Goal: Task Accomplishment & Management: Complete application form

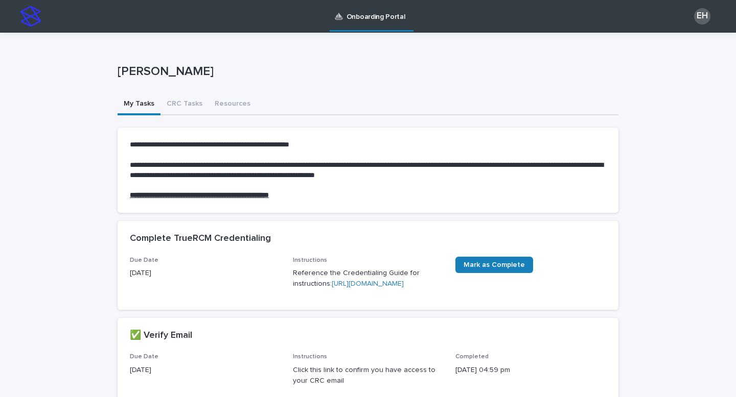
click at [381, 288] on link "https://drive.google.com/file/d/1DpBxr9vK-UVmlBmuWVksWPq30M48Weo9/view" at bounding box center [368, 283] width 72 height 7
click at [699, 20] on div "EH" at bounding box center [702, 16] width 16 height 16
click at [604, 57] on div "Elizabeth Hurley" at bounding box center [367, 73] width 501 height 41
click at [378, 17] on div at bounding box center [368, 16] width 736 height 33
click at [31, 17] on img at bounding box center [30, 16] width 20 height 20
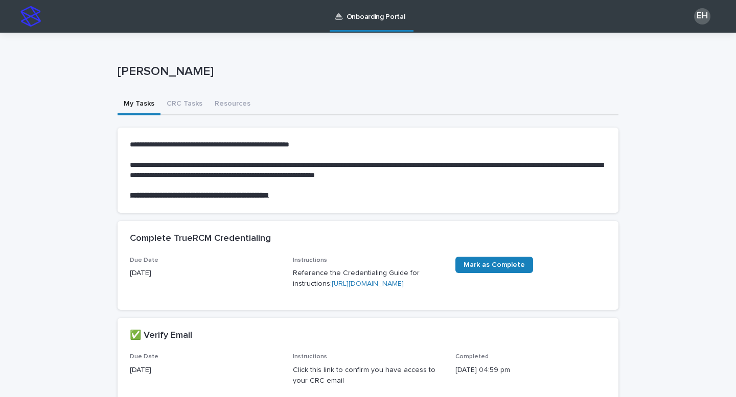
click at [703, 15] on div "EH" at bounding box center [702, 16] width 16 height 16
click at [703, 15] on div at bounding box center [368, 16] width 736 height 33
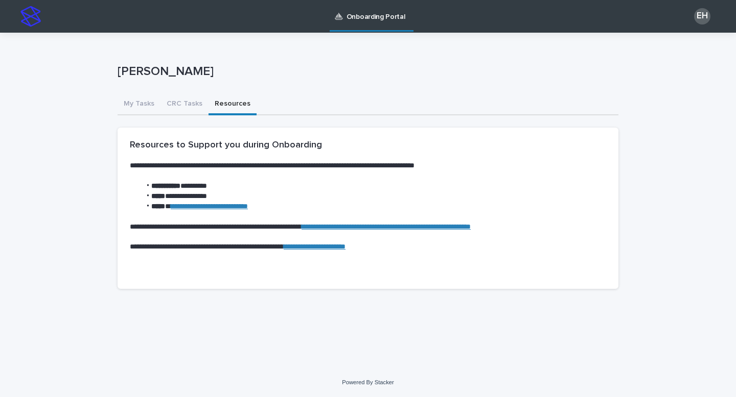
click at [221, 105] on button "Resources" at bounding box center [232, 104] width 48 height 21
click at [177, 98] on button "CRC Tasks" at bounding box center [184, 104] width 48 height 21
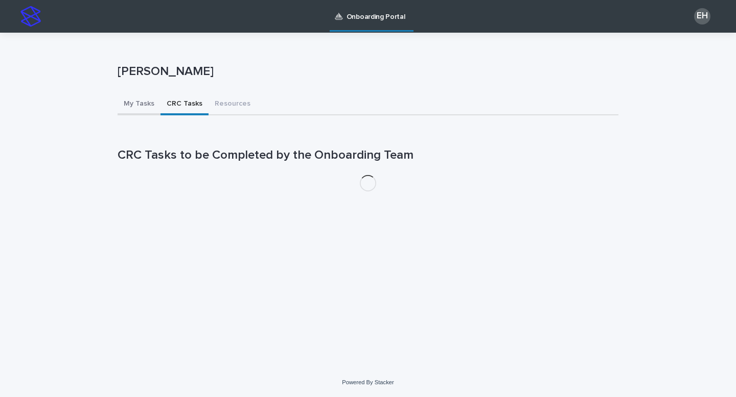
click at [140, 102] on button "My Tasks" at bounding box center [138, 104] width 43 height 21
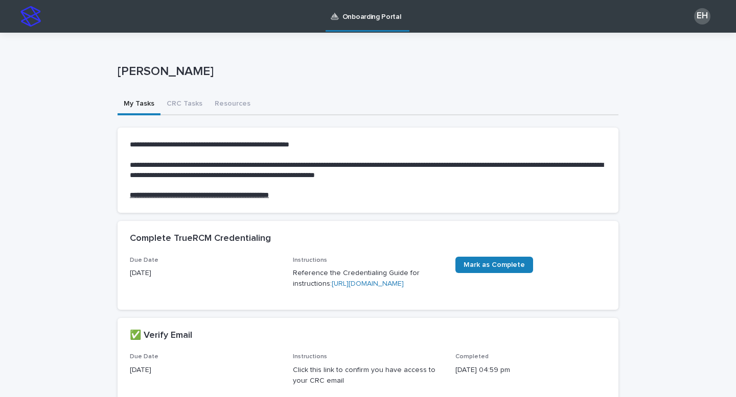
click at [210, 196] on u "**********" at bounding box center [199, 195] width 139 height 7
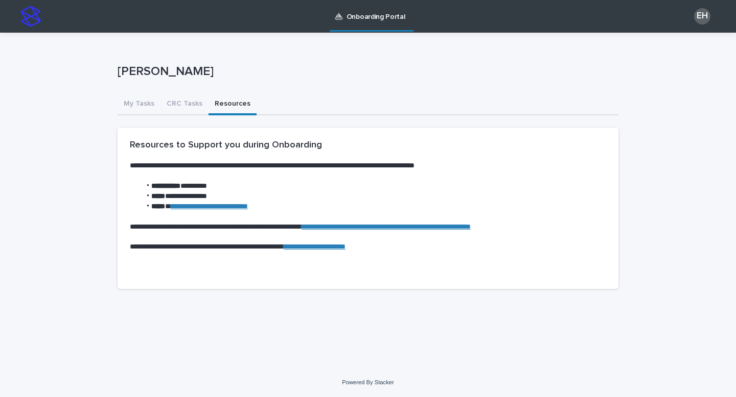
click at [221, 104] on button "Resources" at bounding box center [232, 104] width 48 height 21
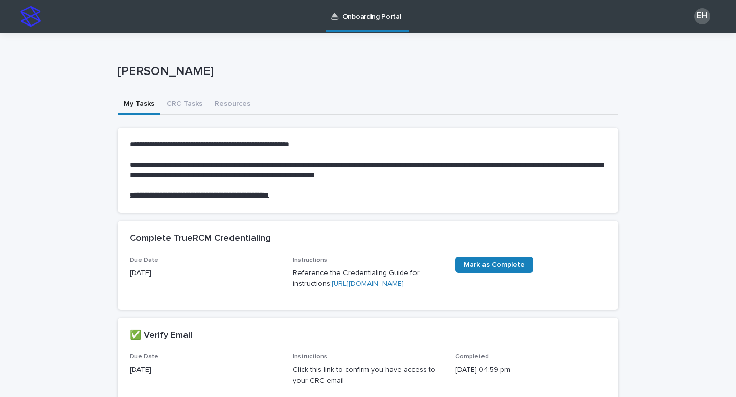
click at [371, 15] on p "Onboarding Portal" at bounding box center [371, 10] width 59 height 21
click at [28, 15] on img at bounding box center [30, 16] width 20 height 20
click at [694, 16] on div "EH" at bounding box center [702, 16] width 16 height 16
click at [545, 88] on div "Elizabeth Hurley" at bounding box center [367, 73] width 501 height 41
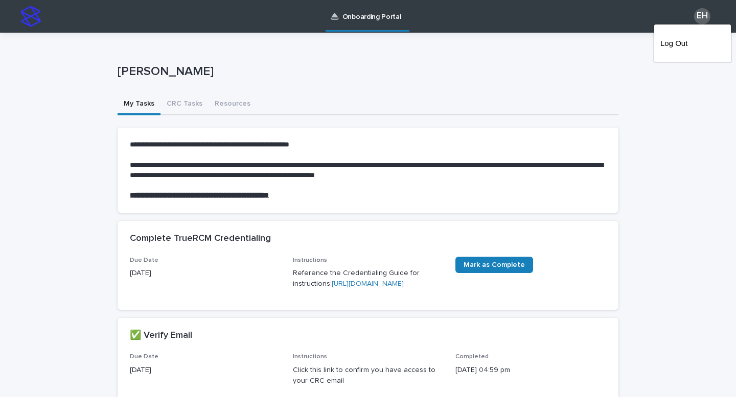
drag, startPoint x: 691, startPoint y: 16, endPoint x: 371, endPoint y: 18, distance: 319.3
click at [371, 18] on div at bounding box center [368, 16] width 736 height 33
click at [362, 16] on p "Onboarding Portal" at bounding box center [371, 10] width 59 height 21
click at [175, 105] on button "CRC Tasks" at bounding box center [184, 104] width 48 height 21
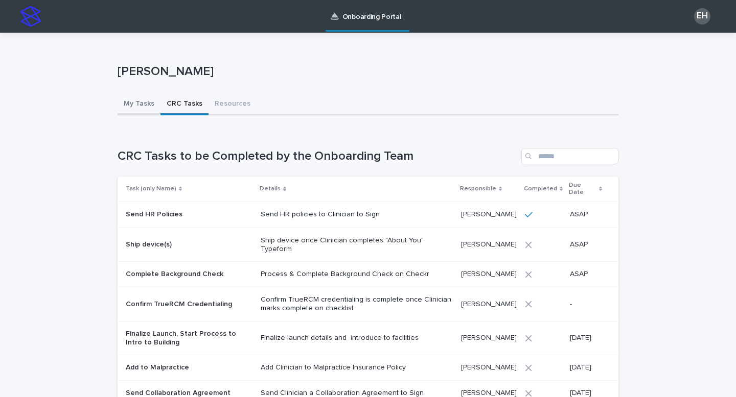
click at [141, 101] on button "My Tasks" at bounding box center [138, 104] width 43 height 21
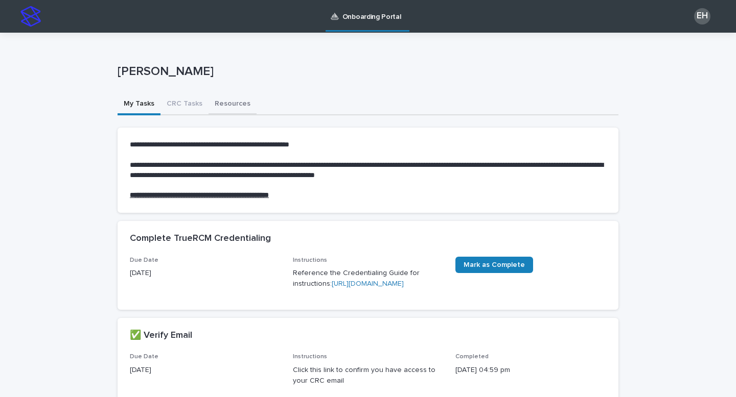
click at [228, 103] on button "Resources" at bounding box center [232, 104] width 48 height 21
click at [390, 14] on p "Onboarding Portal" at bounding box center [371, 10] width 59 height 21
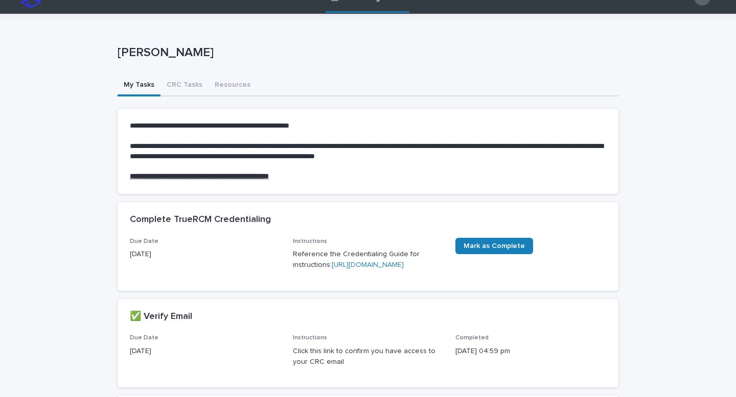
scroll to position [16, 0]
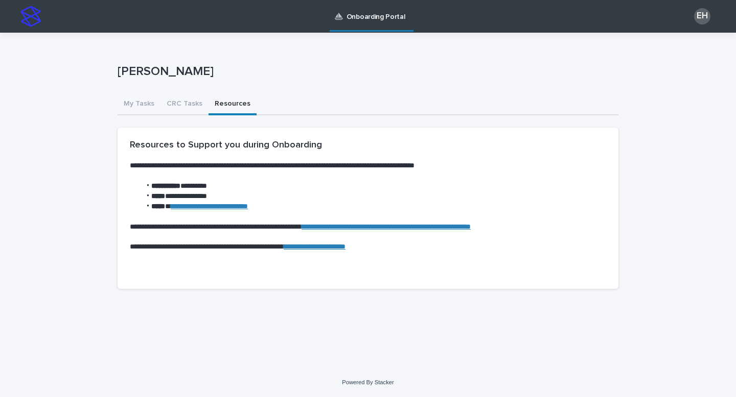
click at [228, 87] on div "**********" at bounding box center [367, 165] width 501 height 265
click at [382, 225] on link "**********" at bounding box center [385, 226] width 169 height 7
